Goal: Check status: Check status

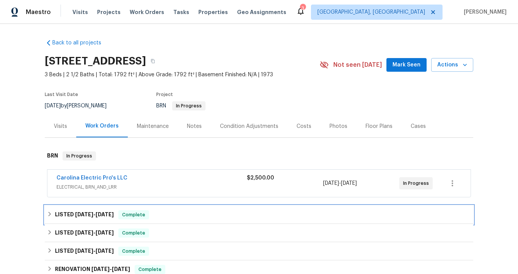
click at [443, 222] on div "LISTED 8/12/25 - 8/25/25 Complete" at bounding box center [259, 214] width 428 height 18
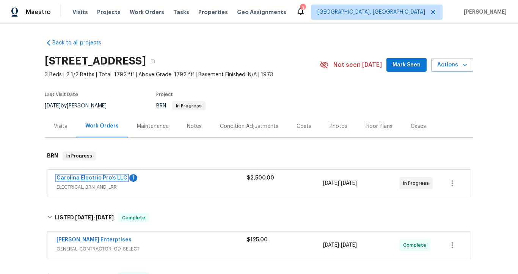
click at [112, 177] on link "Carolina Electric Pro's LLC" at bounding box center [91, 177] width 71 height 5
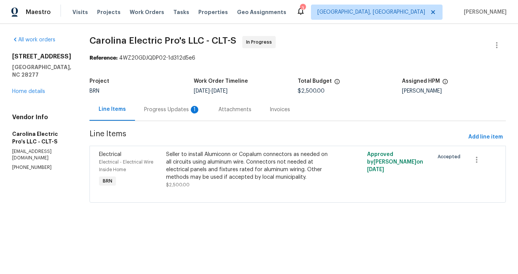
click at [162, 110] on div "Progress Updates 1" at bounding box center [172, 110] width 56 height 8
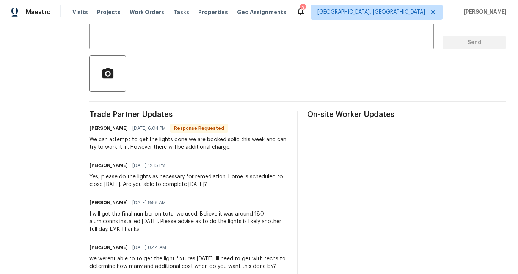
scroll to position [150, 0]
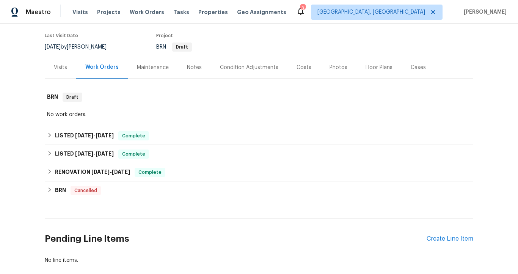
scroll to position [69, 0]
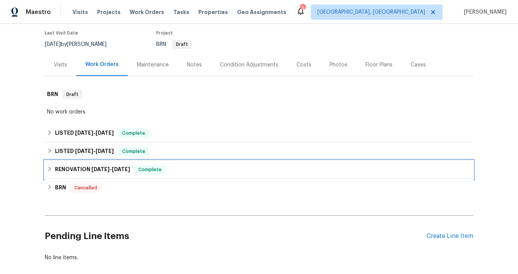
click at [118, 166] on span "2/13/25" at bounding box center [121, 168] width 18 height 5
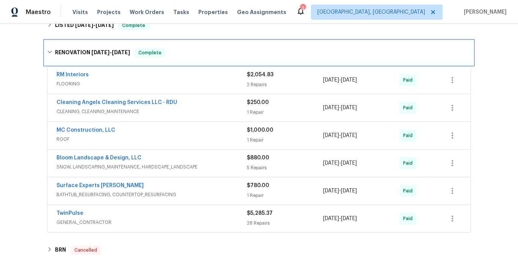
scroll to position [163, 0]
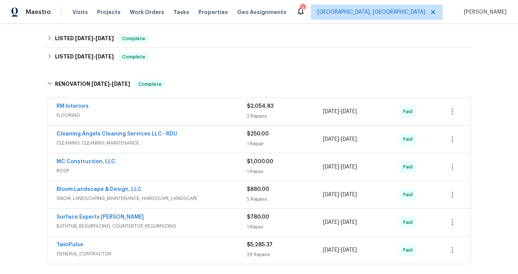
click at [107, 111] on span "FLOORING" at bounding box center [151, 115] width 190 height 8
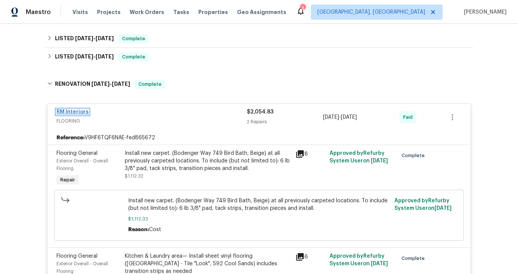
click at [71, 109] on link "RM Interiors" at bounding box center [72, 111] width 32 height 5
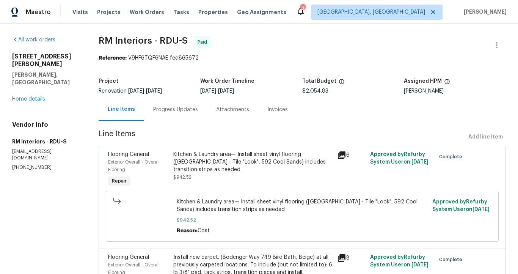
click at [274, 107] on div "Invoices" at bounding box center [277, 110] width 20 height 8
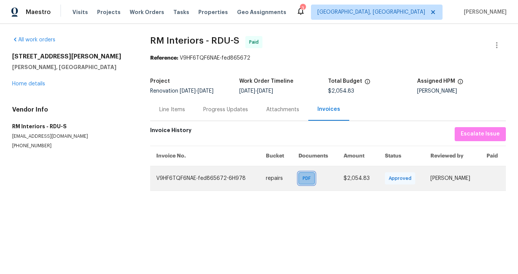
click at [303, 180] on span "PDF" at bounding box center [308, 178] width 11 height 8
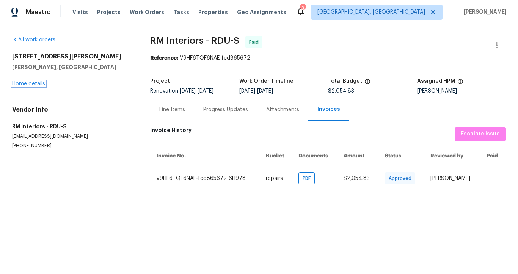
click at [31, 82] on link "Home details" at bounding box center [28, 83] width 33 height 5
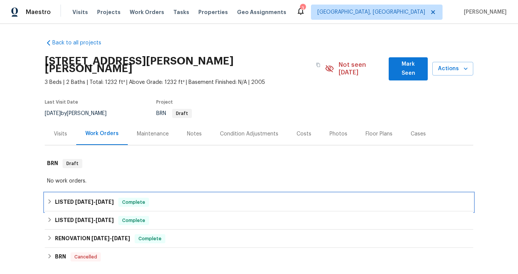
click at [83, 199] on span "6/2/25" at bounding box center [84, 201] width 18 height 5
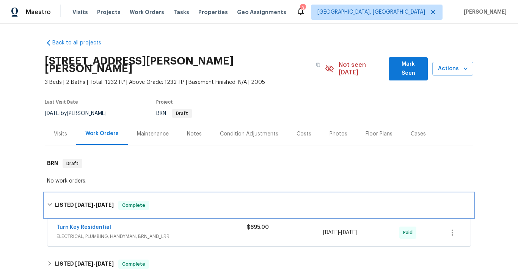
click at [83, 202] on span "6/2/25" at bounding box center [84, 204] width 18 height 5
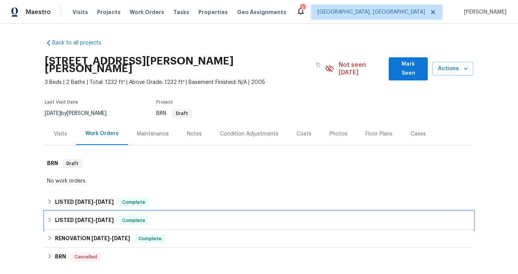
click at [85, 217] on span "2/19/25" at bounding box center [84, 219] width 18 height 5
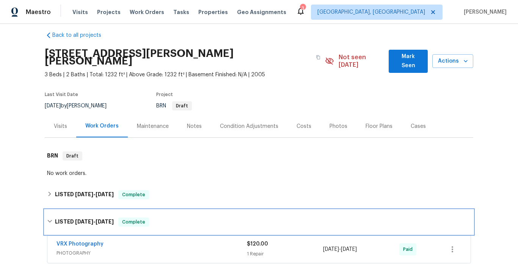
click at [84, 219] on span "2/19/25" at bounding box center [84, 221] width 18 height 5
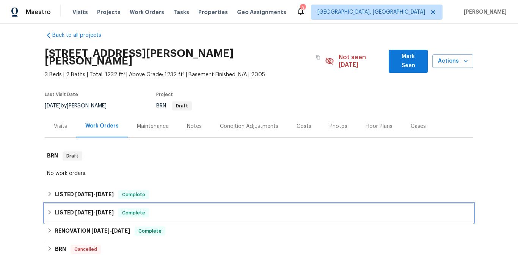
scroll to position [32, 0]
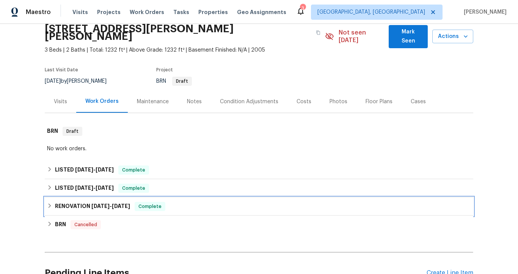
click at [84, 202] on h6 "RENOVATION 2/4/25 - 2/13/25" at bounding box center [92, 206] width 75 height 9
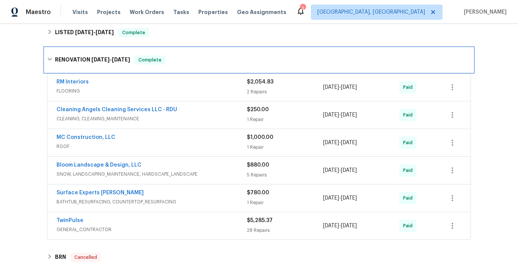
scroll to position [188, 0]
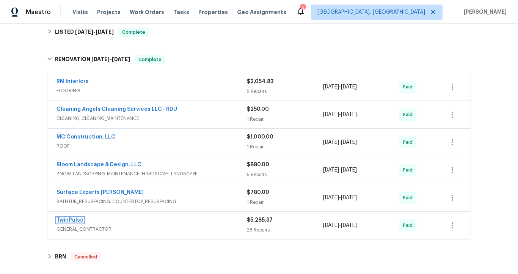
click at [75, 217] on link "TwinPulse" at bounding box center [69, 219] width 27 height 5
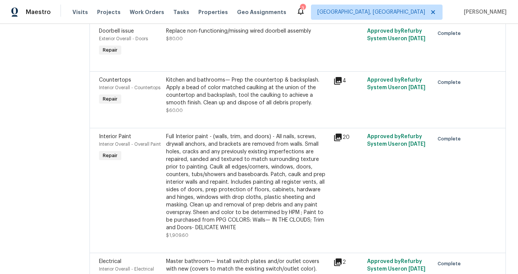
scroll to position [230, 0]
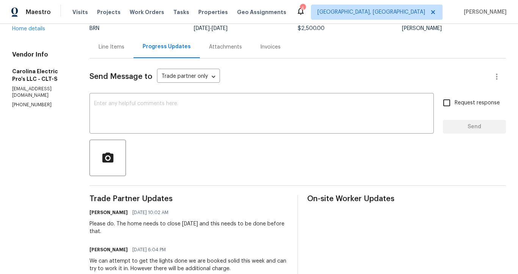
scroll to position [105, 0]
